Goal: Information Seeking & Learning: Learn about a topic

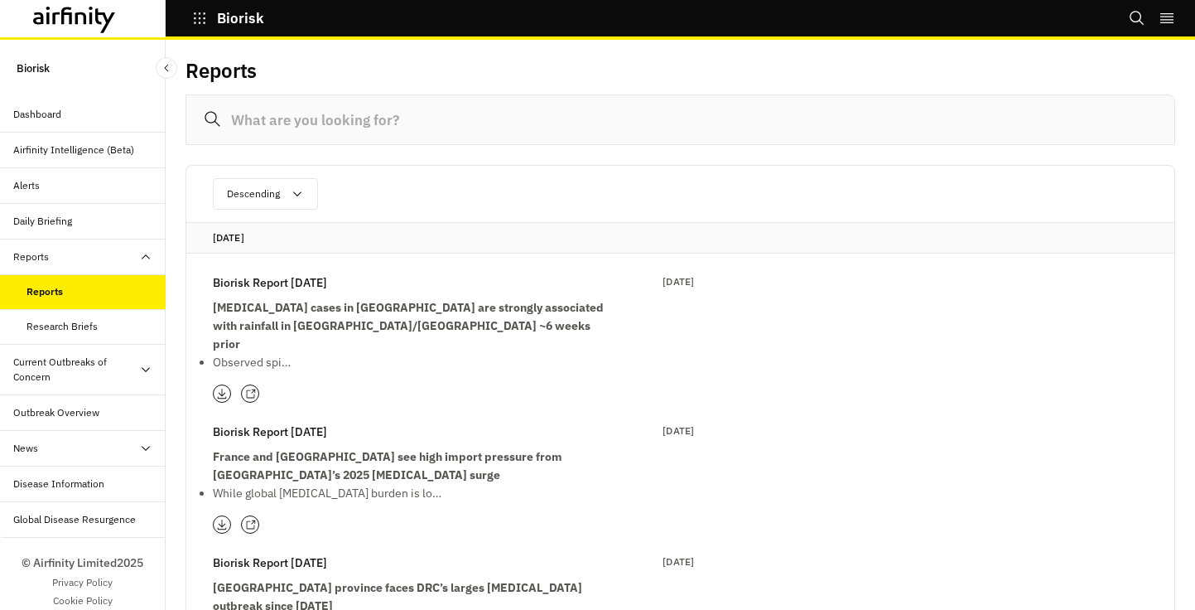
click at [60, 320] on div "Research Briefs" at bounding box center [62, 326] width 71 height 15
click at [486, 323] on p "[MEDICAL_DATA] cases in [GEOGRAPHIC_DATA] are strongly associated with rainfall…" at bounding box center [412, 325] width 398 height 55
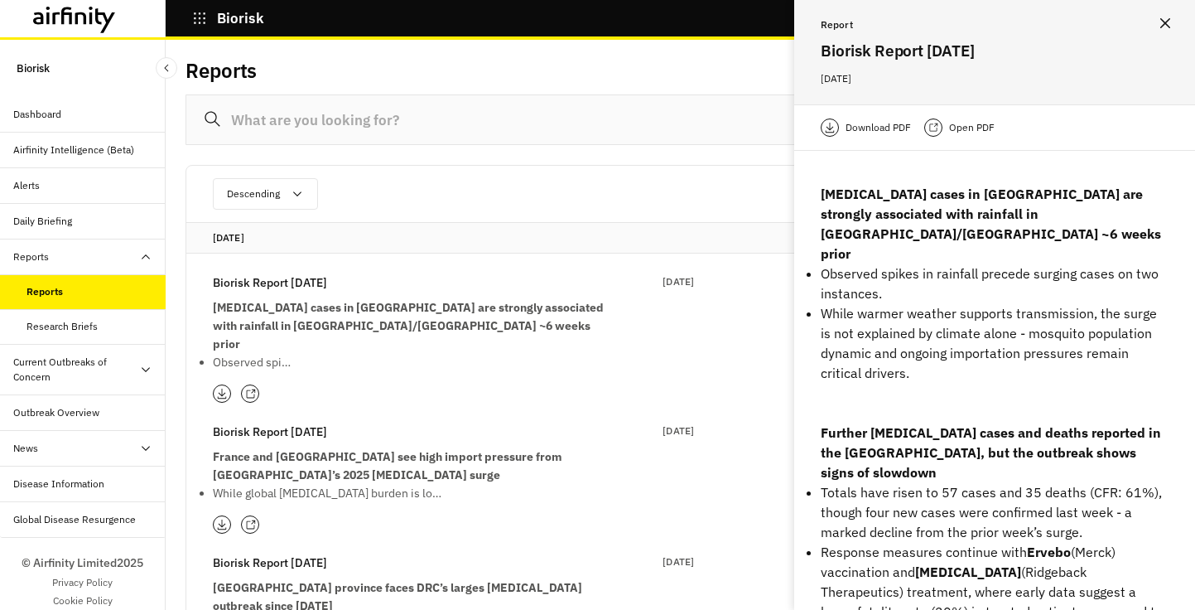
click at [876, 129] on p "Download PDF" at bounding box center [878, 127] width 65 height 17
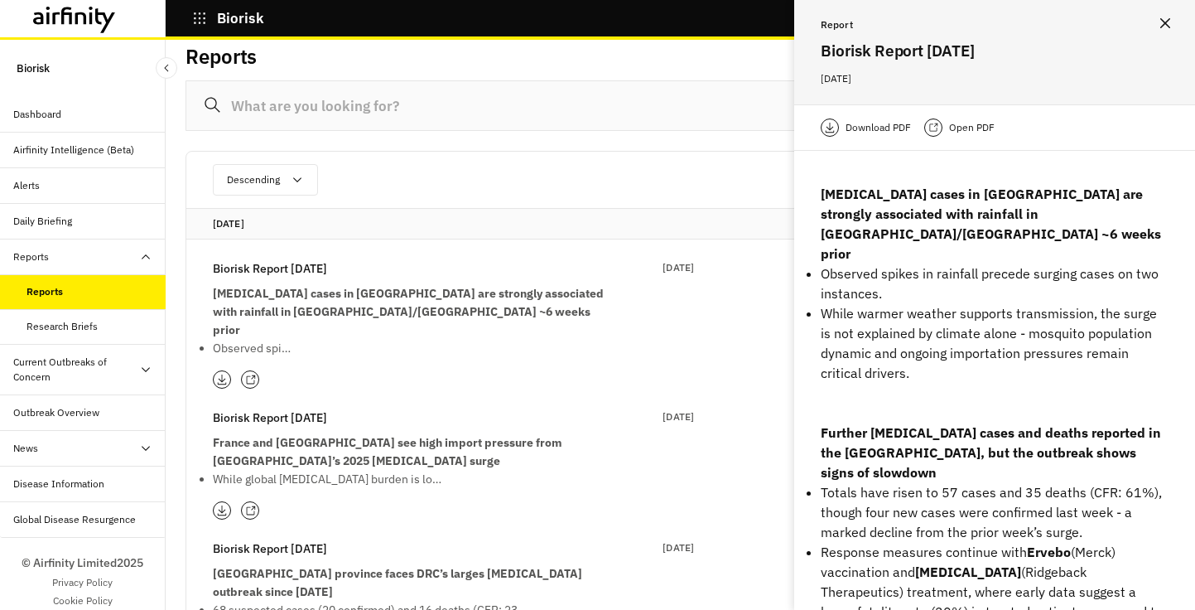
scroll to position [412, 0]
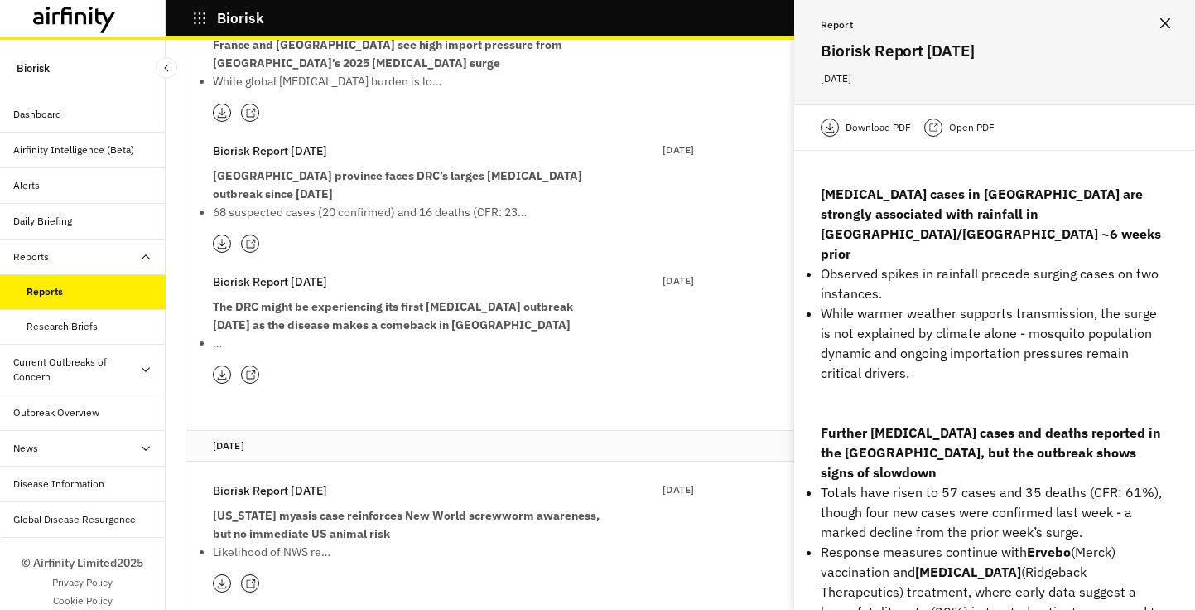
click at [340, 299] on strong "The DRC might be experiencing its first [MEDICAL_DATA] outbreak [DATE] as the d…" at bounding box center [393, 315] width 360 height 33
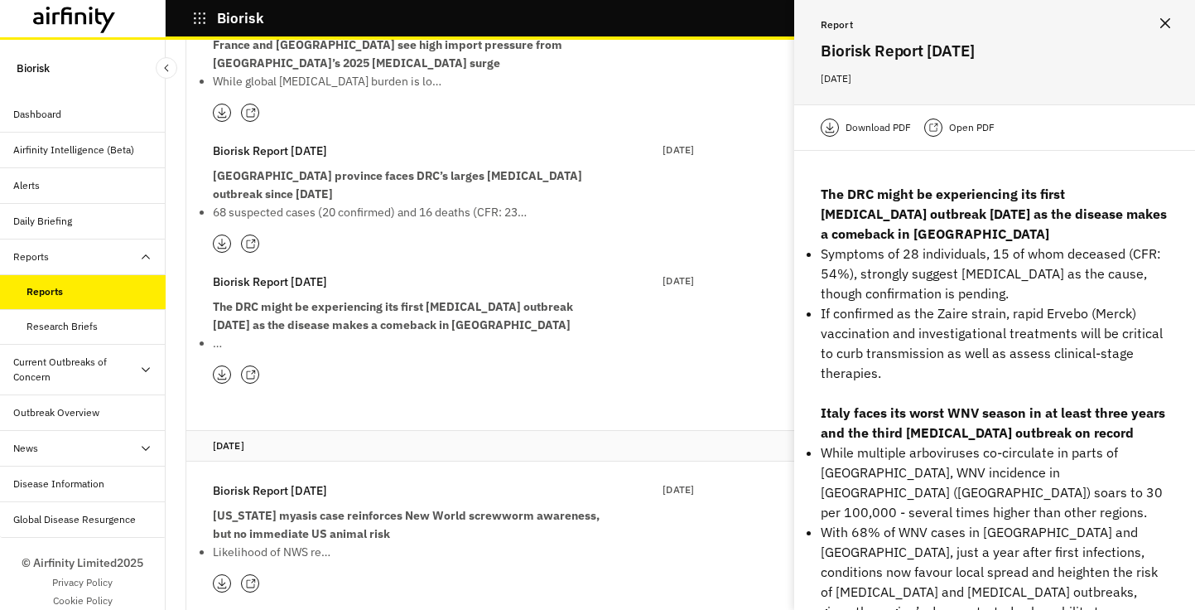
click at [894, 130] on p "Download PDF" at bounding box center [878, 127] width 65 height 17
click at [138, 355] on div "Current Outbreaks of Concern" at bounding box center [76, 370] width 126 height 30
click at [102, 474] on div "Disease Information" at bounding box center [83, 484] width 166 height 36
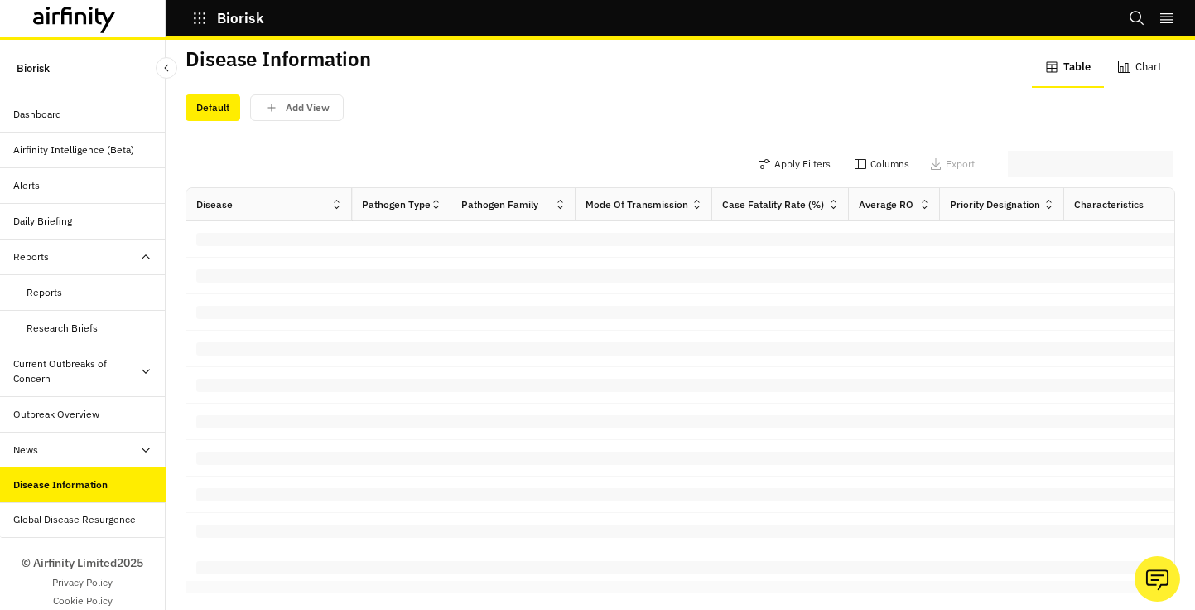
scroll to position [12, 0]
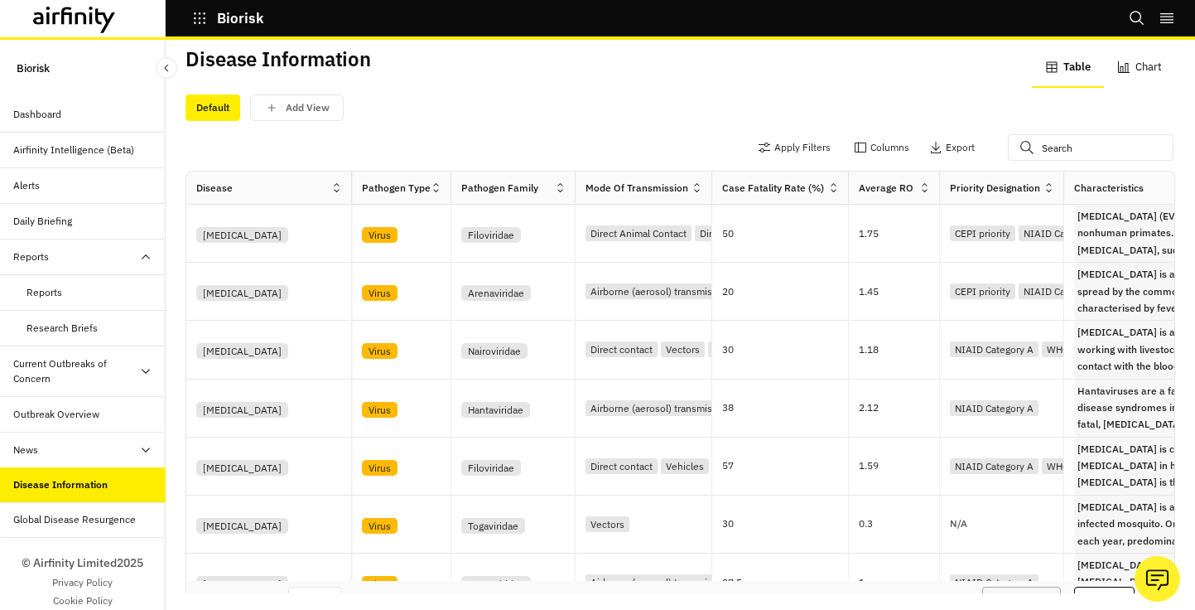
click at [186, 16] on div "Biorisk" at bounding box center [249, 18] width 166 height 28
click at [210, 28] on button "Biorisk" at bounding box center [228, 18] width 72 height 28
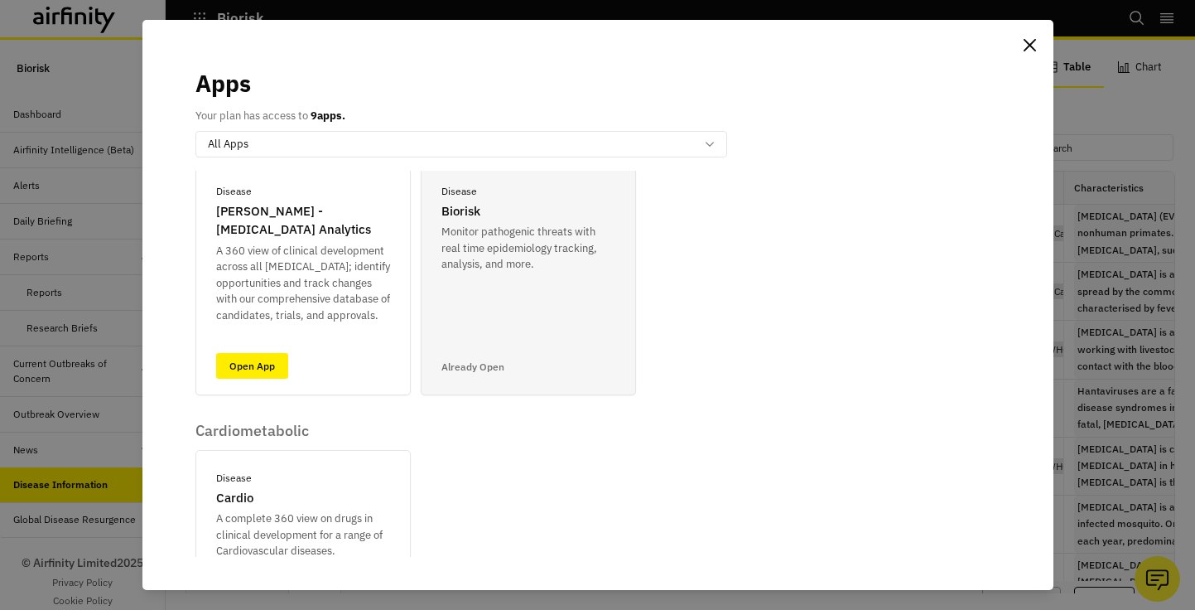
scroll to position [321, 0]
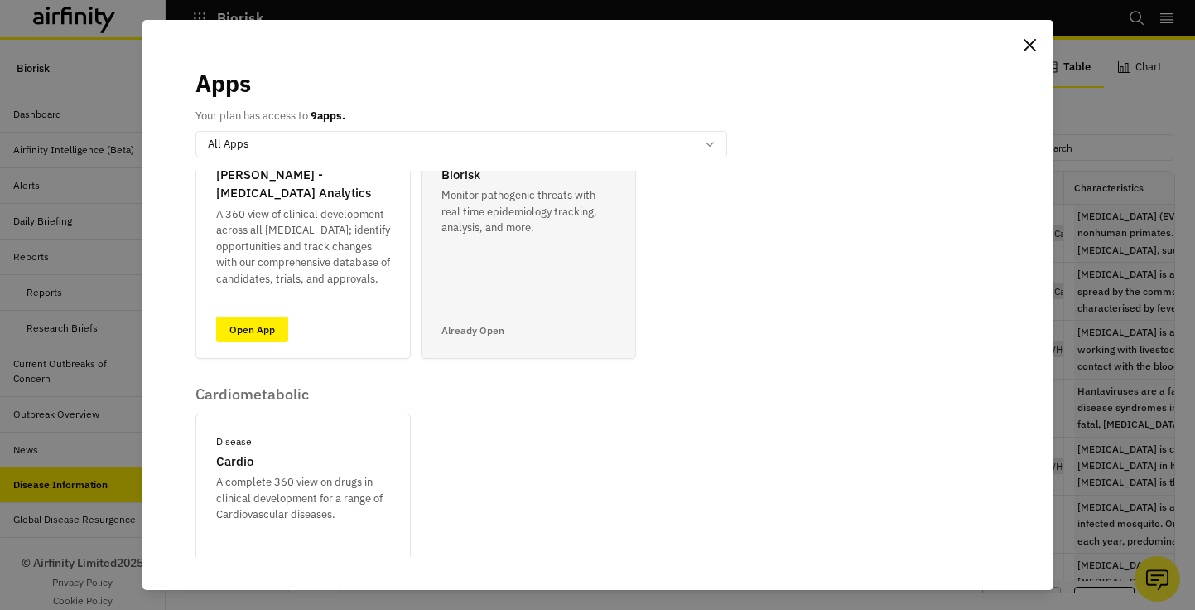
click at [275, 326] on link "Open App" at bounding box center [252, 329] width 72 height 26
